Goal: Task Accomplishment & Management: Manage account settings

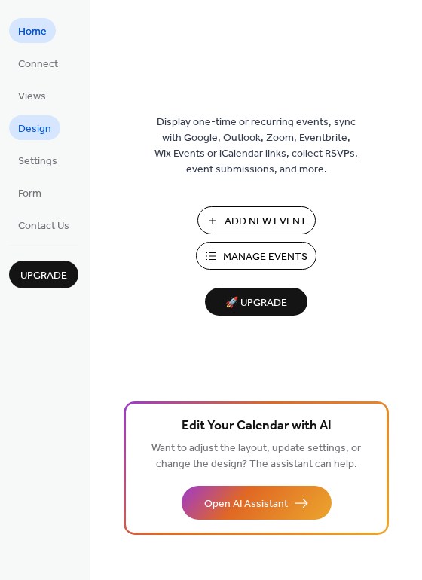
click at [40, 130] on span "Design" at bounding box center [34, 129] width 33 height 16
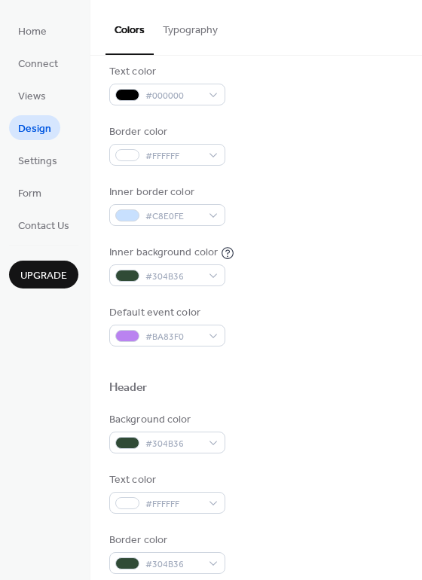
scroll to position [205, 0]
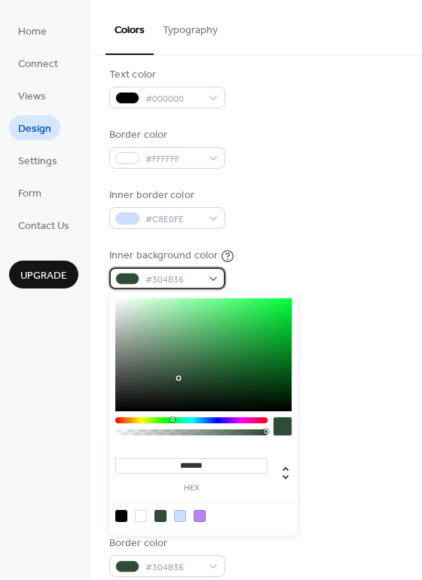
click at [168, 283] on span "#304B36" at bounding box center [173, 280] width 56 height 16
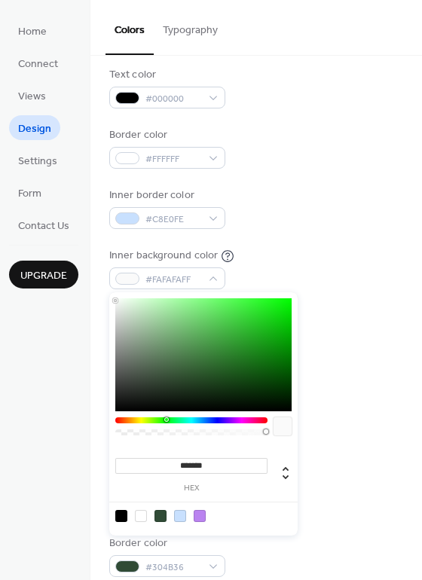
type input "*******"
drag, startPoint x: 180, startPoint y: 379, endPoint x: 111, endPoint y: 300, distance: 105.2
click at [111, 300] on div "******* hex" at bounding box center [203, 413] width 188 height 243
click at [133, 219] on div at bounding box center [127, 219] width 24 height 12
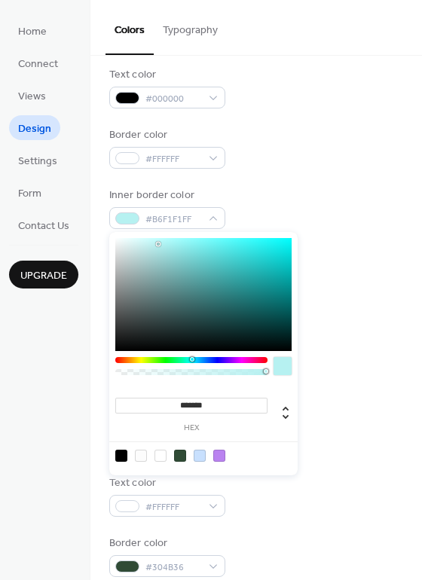
type input "*******"
drag, startPoint x: 152, startPoint y: 239, endPoint x: 182, endPoint y: 281, distance: 51.4
click at [182, 281] on div at bounding box center [180, 281] width 3 height 3
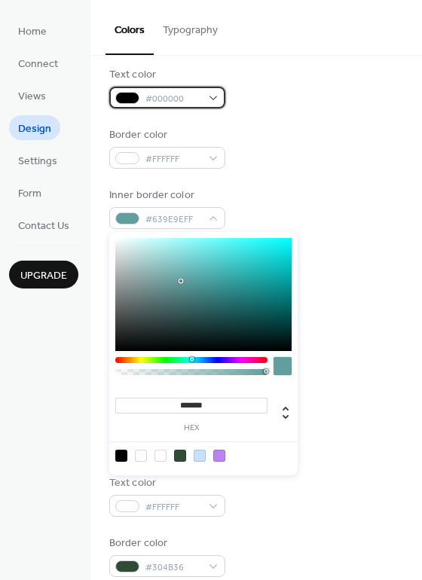
click at [197, 100] on span "#000000" at bounding box center [173, 99] width 56 height 16
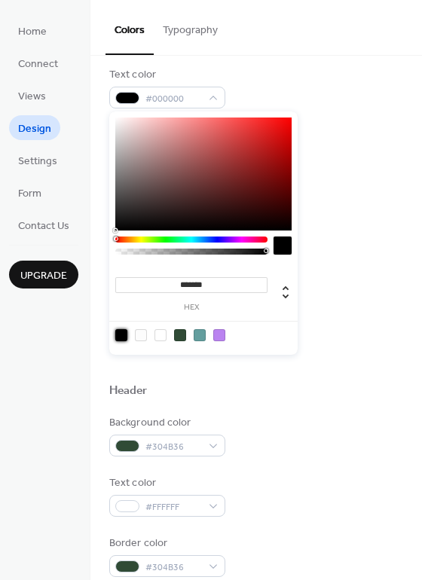
click at [121, 330] on div at bounding box center [121, 335] width 12 height 12
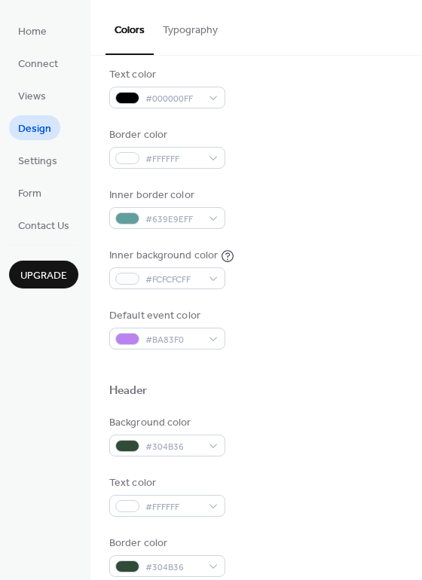
click at [347, 90] on div "Text color #000000FF" at bounding box center [256, 87] width 294 height 41
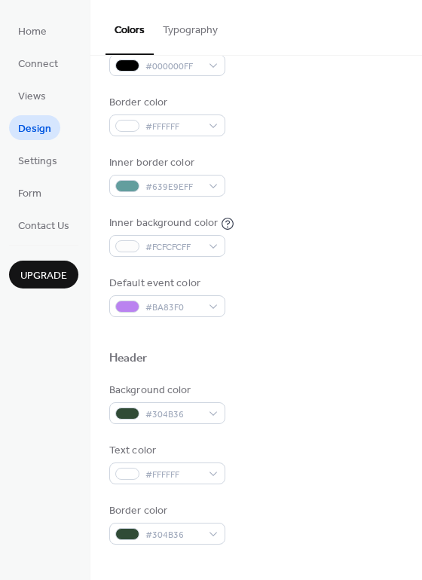
scroll to position [249, 0]
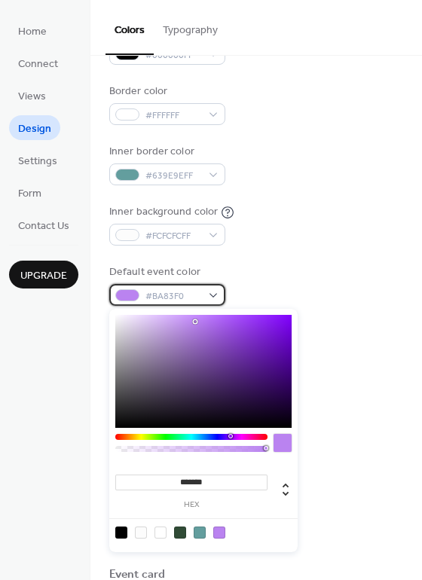
click at [161, 297] on span "#BA83F0" at bounding box center [173, 297] width 56 height 16
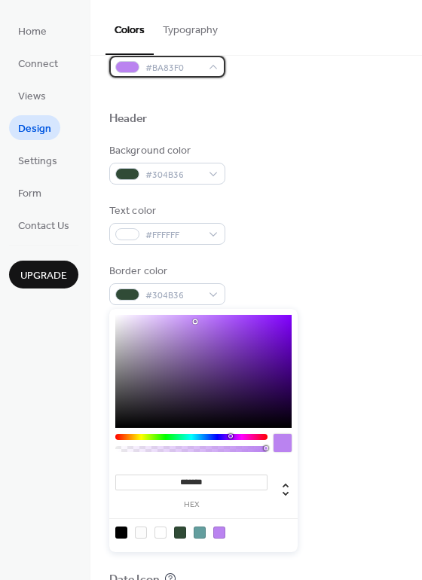
scroll to position [479, 0]
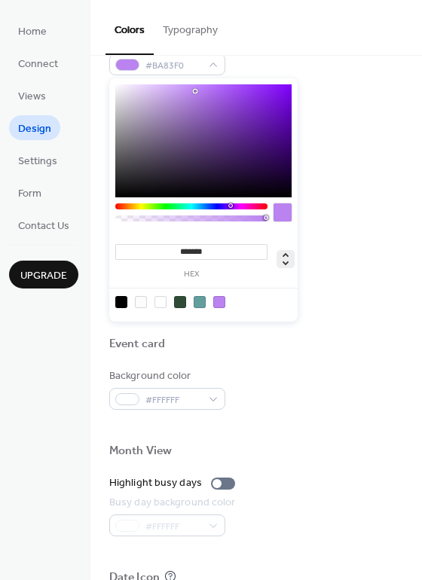
click at [287, 262] on icon at bounding box center [286, 259] width 6 height 13
click at [287, 263] on icon at bounding box center [286, 259] width 6 height 13
type input "***"
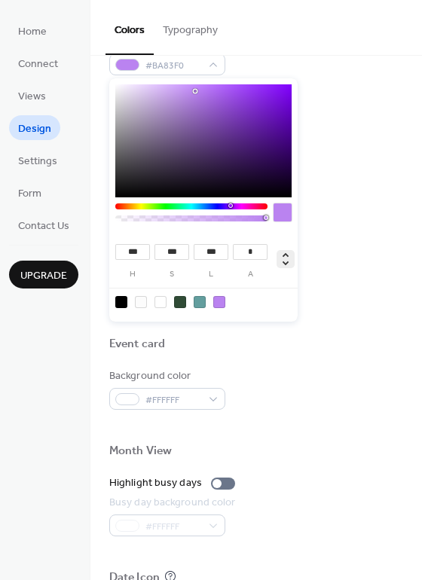
click at [287, 263] on icon at bounding box center [286, 259] width 18 height 18
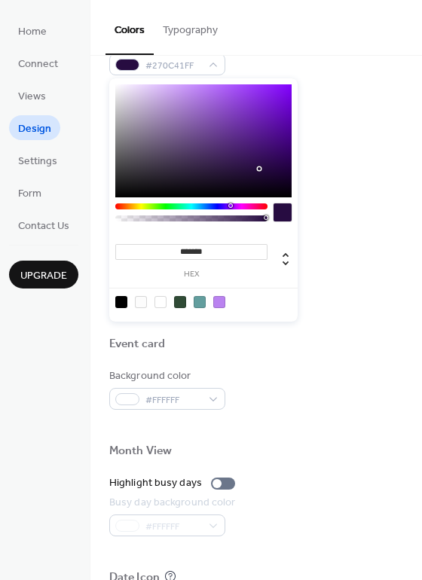
drag, startPoint x: 195, startPoint y: 90, endPoint x: 259, endPoint y: 169, distance: 101.2
click at [259, 169] on div at bounding box center [259, 168] width 3 height 3
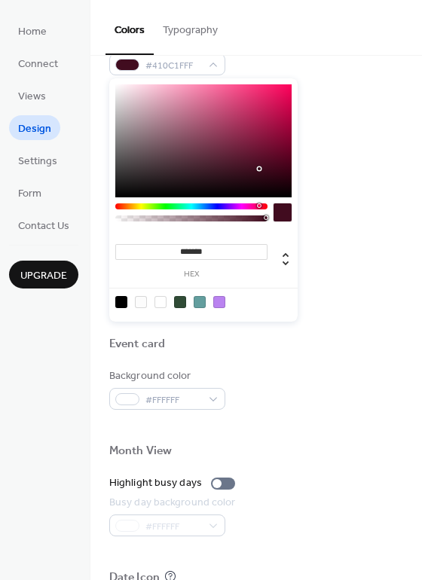
drag, startPoint x: 231, startPoint y: 206, endPoint x: 259, endPoint y: 213, distance: 28.7
click at [259, 213] on div at bounding box center [191, 216] width 152 height 26
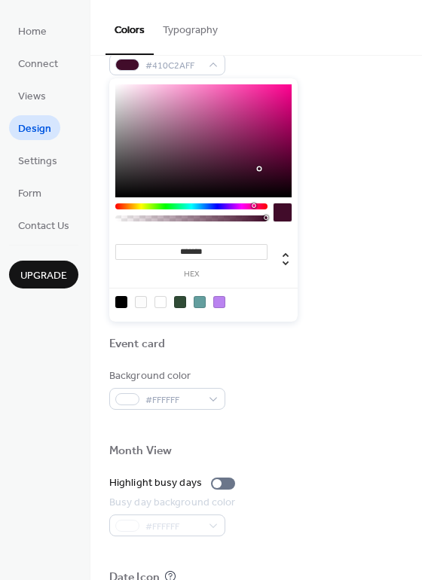
type input "*******"
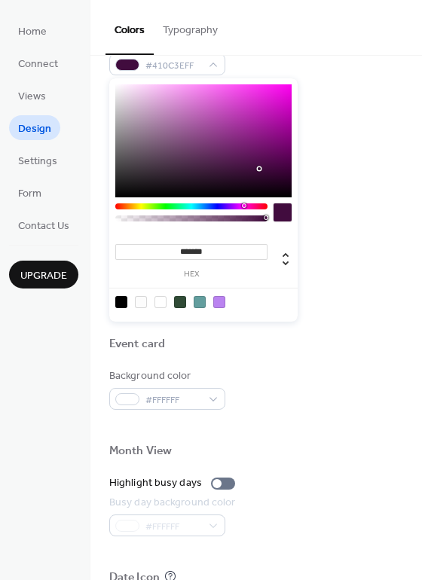
drag, startPoint x: 259, startPoint y: 205, endPoint x: 243, endPoint y: 210, distance: 16.0
click at [243, 210] on div at bounding box center [191, 216] width 152 height 26
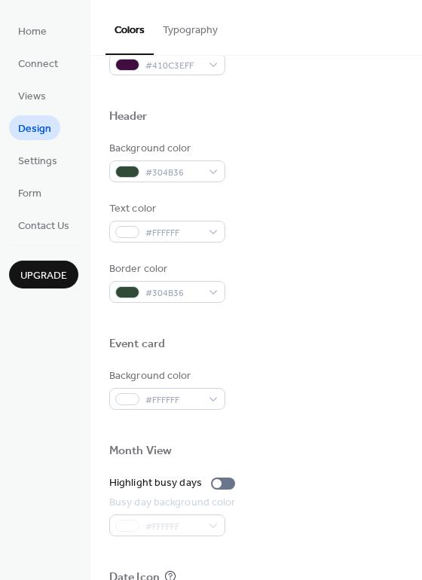
click at [315, 293] on div "Border color #304B36" at bounding box center [256, 282] width 294 height 41
click at [46, 164] on span "Settings" at bounding box center [37, 162] width 39 height 16
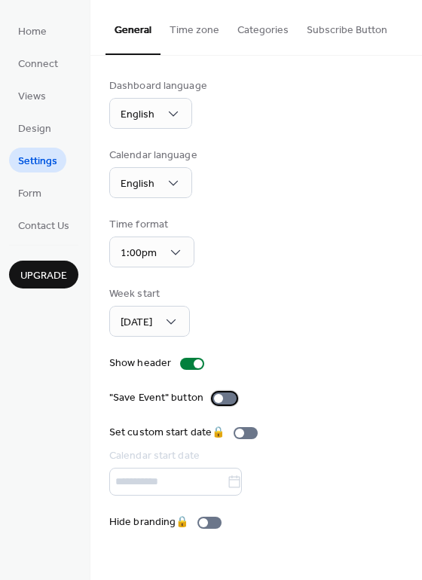
click at [228, 397] on div at bounding box center [225, 399] width 24 height 12
click at [362, 405] on div ""Save Event" button" at bounding box center [256, 398] width 294 height 16
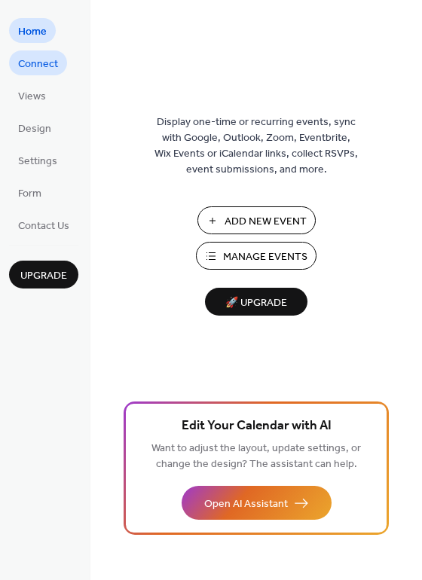
click at [43, 66] on span "Connect" at bounding box center [38, 65] width 40 height 16
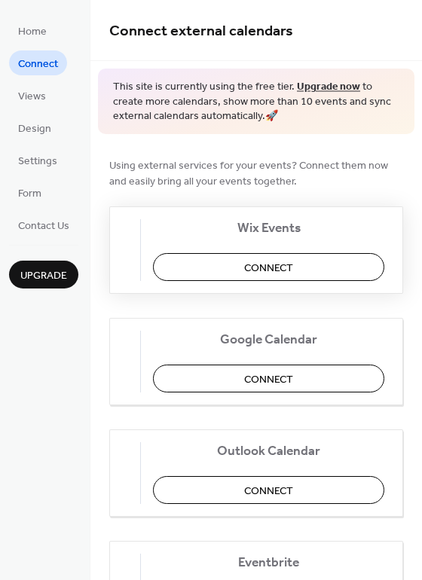
click at [266, 264] on span "Connect" at bounding box center [268, 268] width 49 height 16
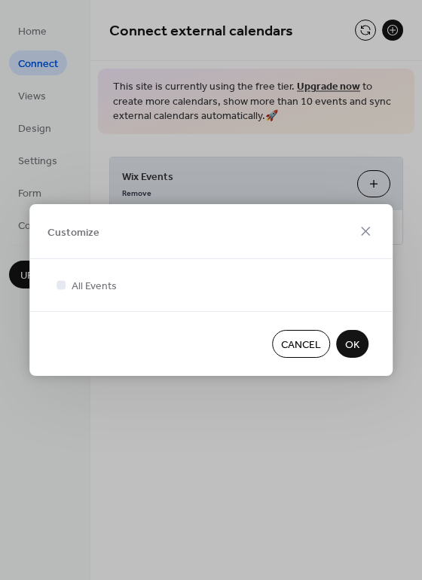
click at [355, 343] on span "OK" at bounding box center [352, 346] width 14 height 16
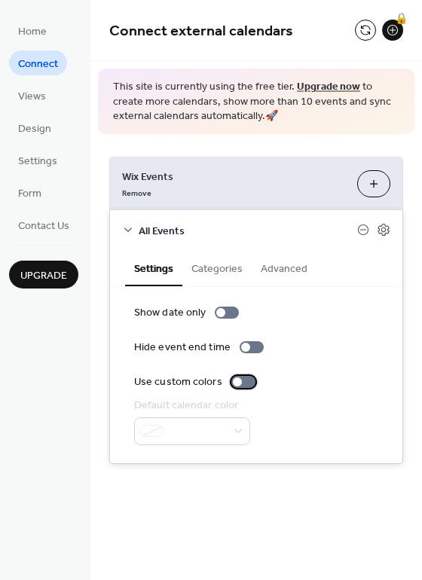
click at [240, 381] on div at bounding box center [243, 382] width 24 height 12
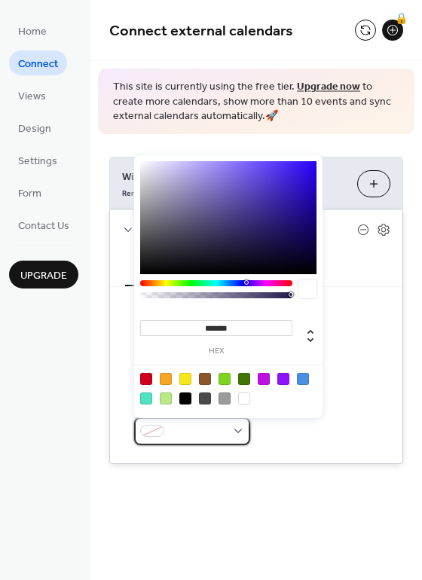
click at [240, 434] on div at bounding box center [192, 432] width 116 height 28
click at [273, 402] on div at bounding box center [228, 388] width 191 height 47
click at [342, 440] on div "Default calendar color" at bounding box center [256, 421] width 244 height 47
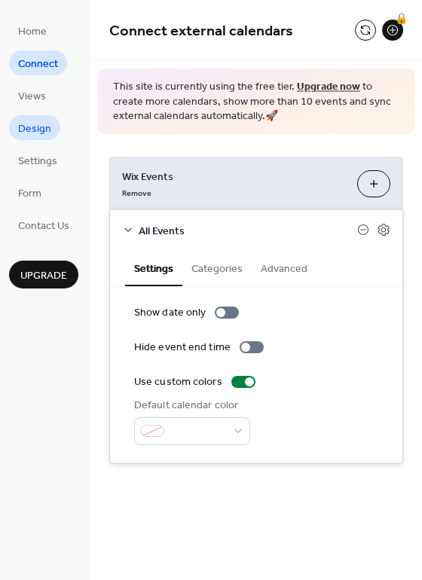
click at [47, 132] on span "Design" at bounding box center [34, 129] width 33 height 16
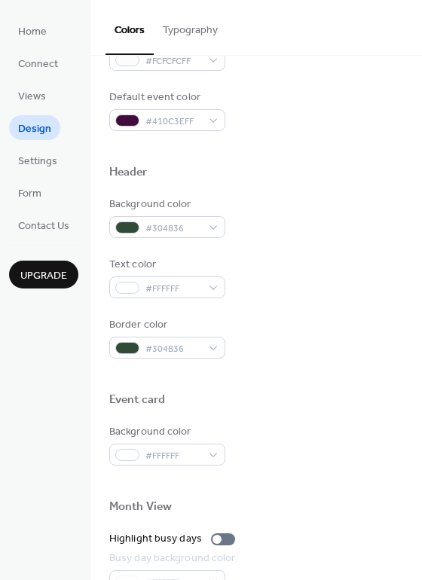
scroll to position [645, 0]
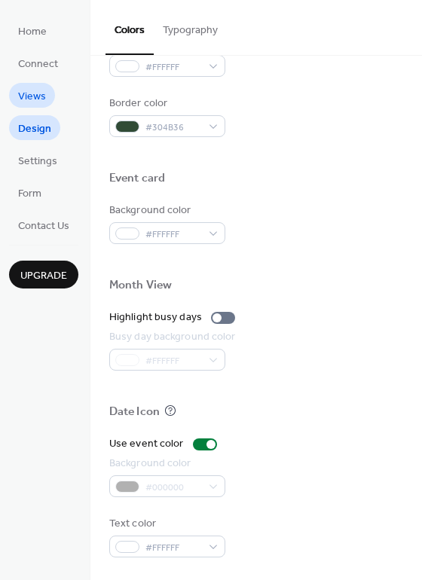
click at [34, 96] on span "Views" at bounding box center [32, 97] width 28 height 16
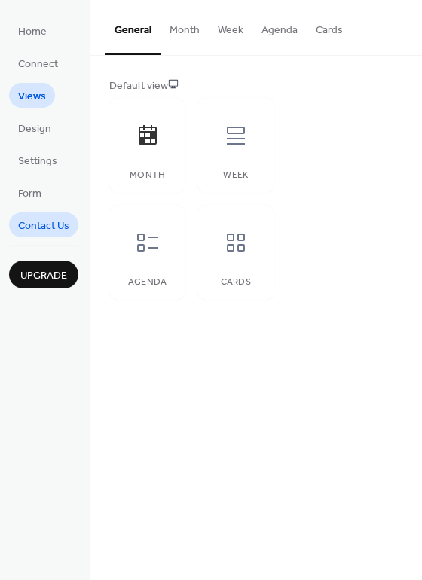
click at [37, 226] on span "Contact Us" at bounding box center [43, 227] width 51 height 16
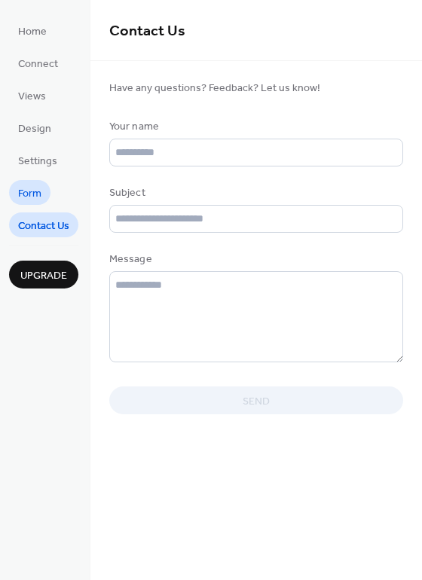
click at [39, 198] on span "Form" at bounding box center [29, 194] width 23 height 16
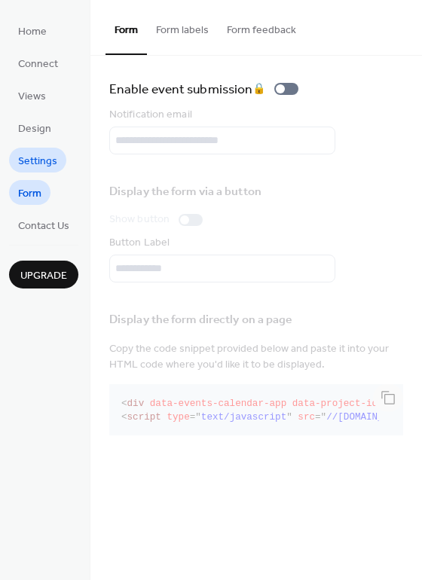
click at [29, 161] on span "Settings" at bounding box center [37, 162] width 39 height 16
